Goal: Register for event/course

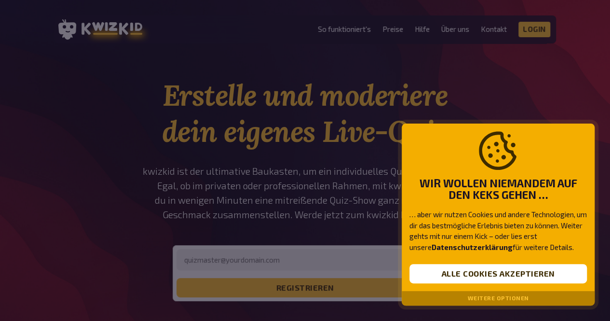
click at [490, 299] on button "Weitere Optionen" at bounding box center [498, 298] width 61 height 7
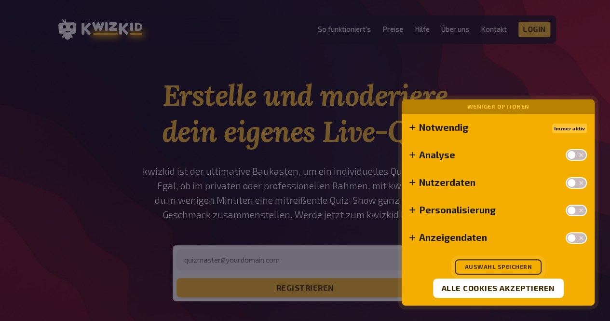
click at [500, 265] on button "Auswahl speichern" at bounding box center [498, 266] width 87 height 15
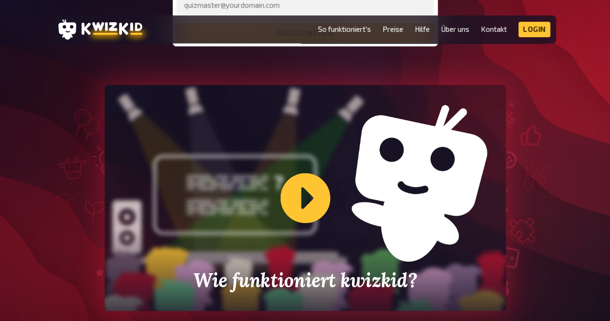
scroll to position [96, 0]
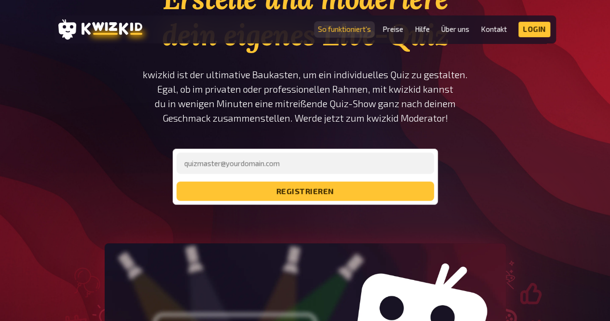
click at [341, 27] on link "So funktioniert's" at bounding box center [344, 29] width 53 height 8
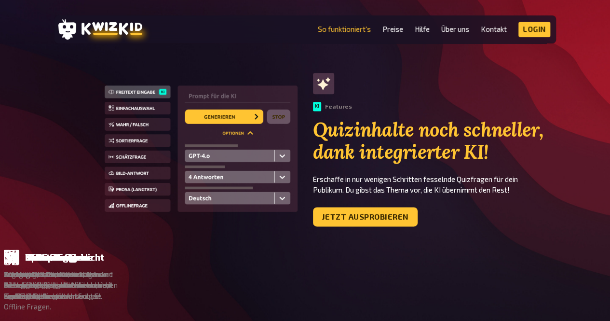
scroll to position [531, 0]
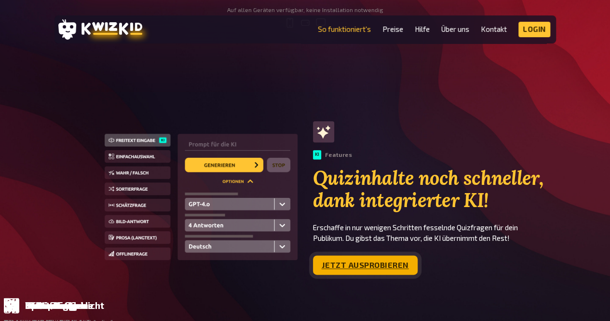
click at [363, 263] on link "Jetzt ausprobieren" at bounding box center [365, 264] width 105 height 19
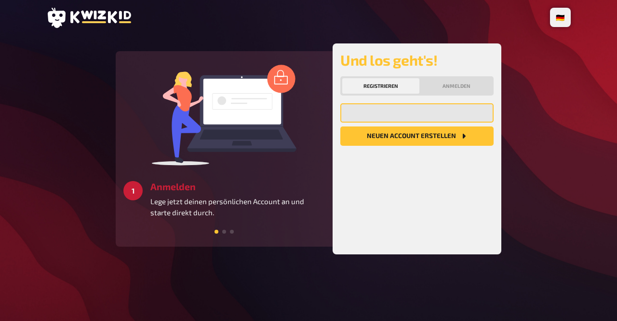
click at [405, 115] on input "email" at bounding box center [417, 112] width 153 height 19
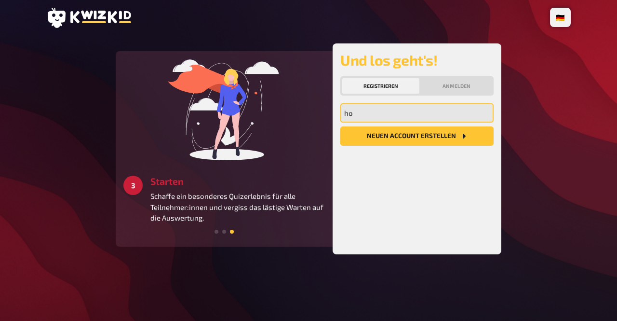
type input "h"
type input "greta_f_hoffmann@yahoo.de"
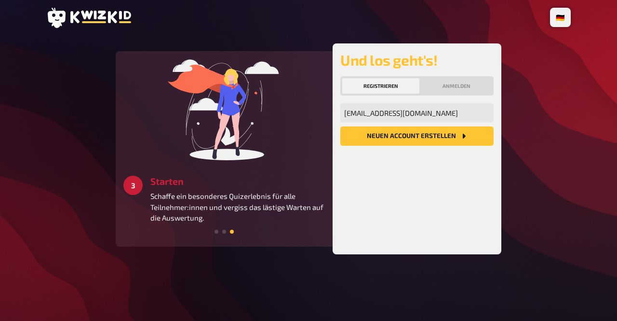
click at [422, 134] on button "Neuen Account Erstellen" at bounding box center [417, 135] width 153 height 19
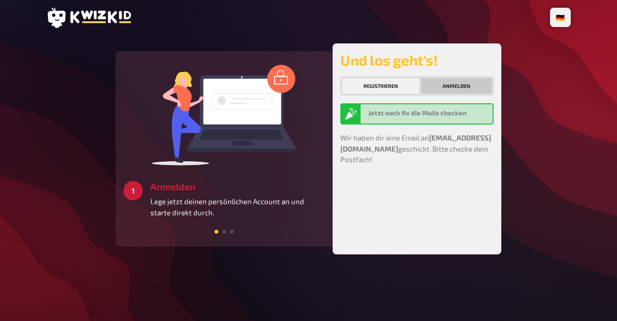
click at [451, 85] on button "Anmelden" at bounding box center [457, 85] width 70 height 15
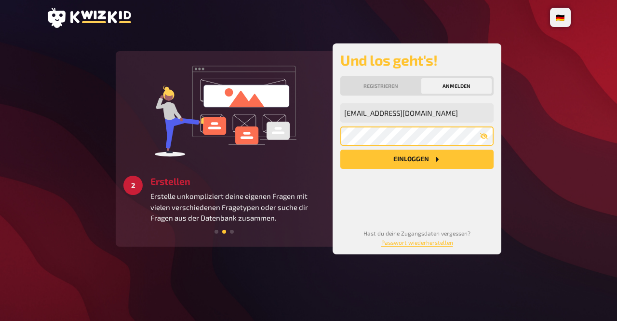
click at [341, 150] on button "Einloggen" at bounding box center [417, 159] width 153 height 19
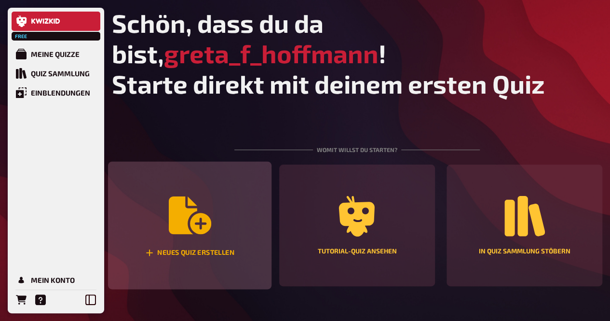
click at [232, 227] on div "Neues Quiz erstellen" at bounding box center [190, 226] width 164 height 128
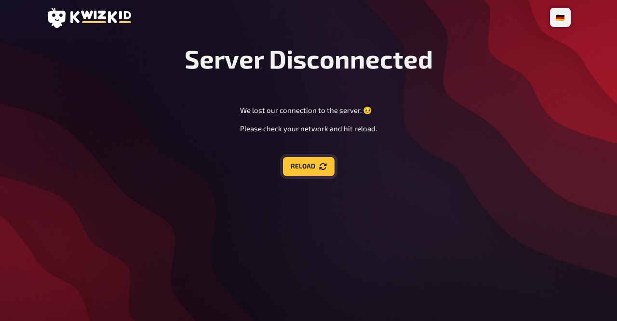
click at [298, 166] on button "Reload" at bounding box center [309, 166] width 52 height 19
